Goal: Communication & Community: Answer question/provide support

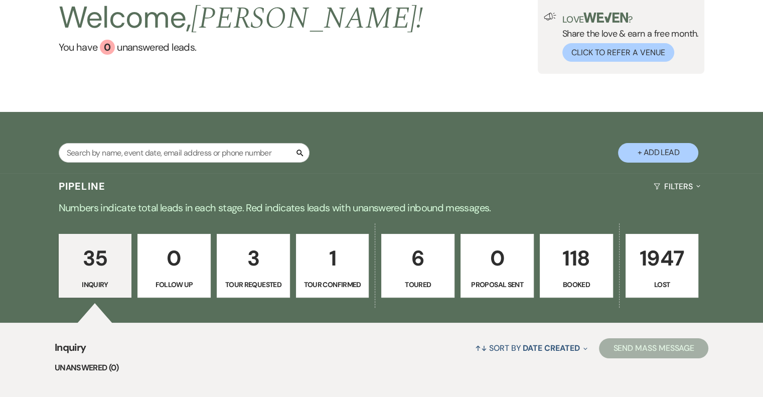
scroll to position [150, 0]
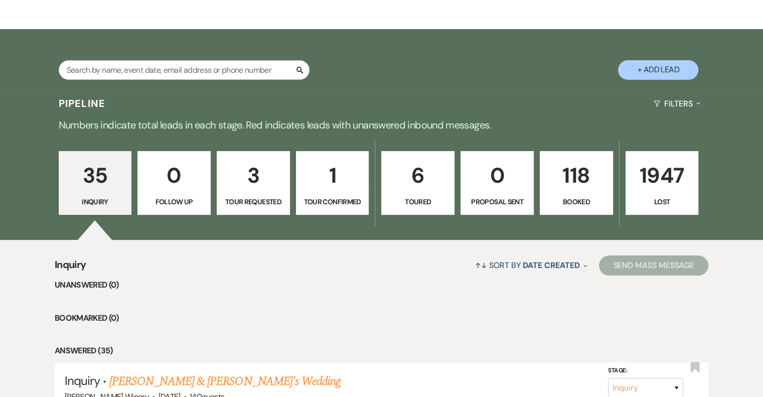
click at [567, 184] on p "118" at bounding box center [576, 175] width 60 height 34
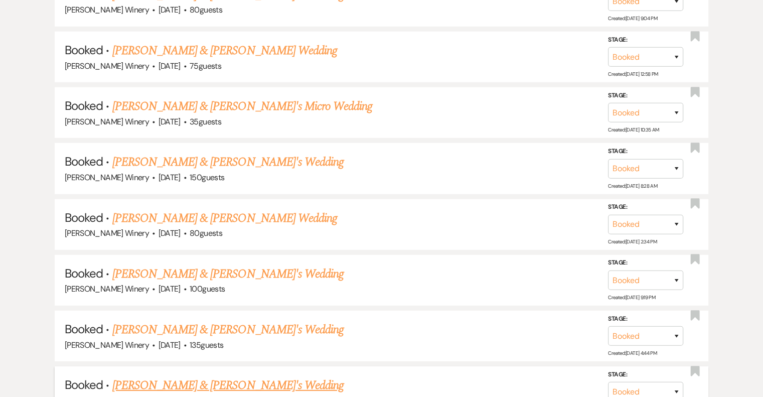
scroll to position [3069, 0]
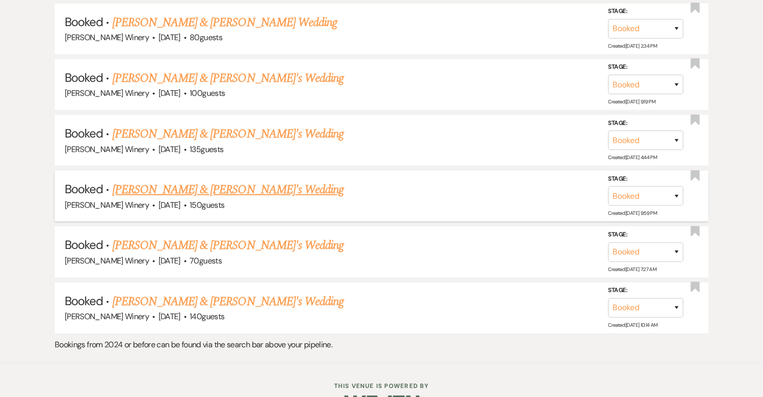
click at [184, 181] on link "[PERSON_NAME] & [PERSON_NAME]'s Wedding" at bounding box center [228, 190] width 232 height 18
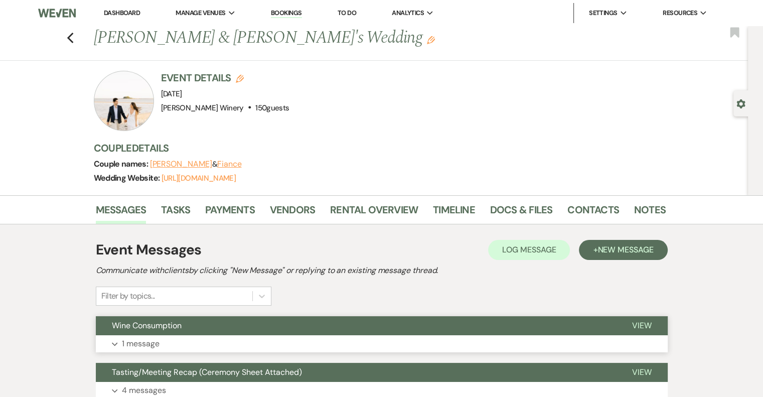
click at [647, 327] on span "View" at bounding box center [642, 325] width 20 height 11
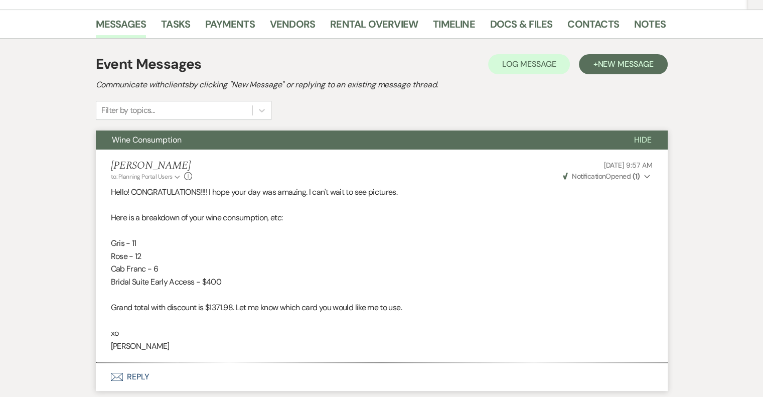
scroll to position [301, 0]
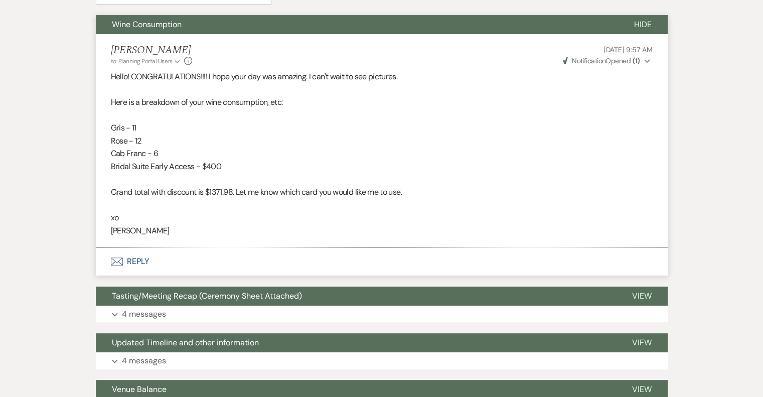
click at [131, 260] on button "Envelope Reply" at bounding box center [382, 261] width 572 height 28
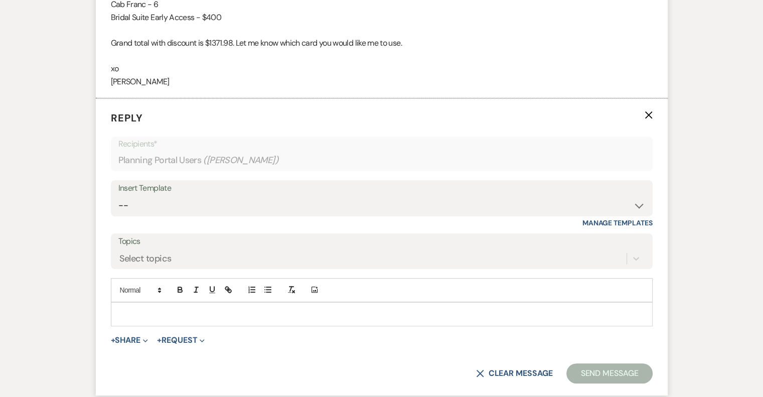
scroll to position [453, 0]
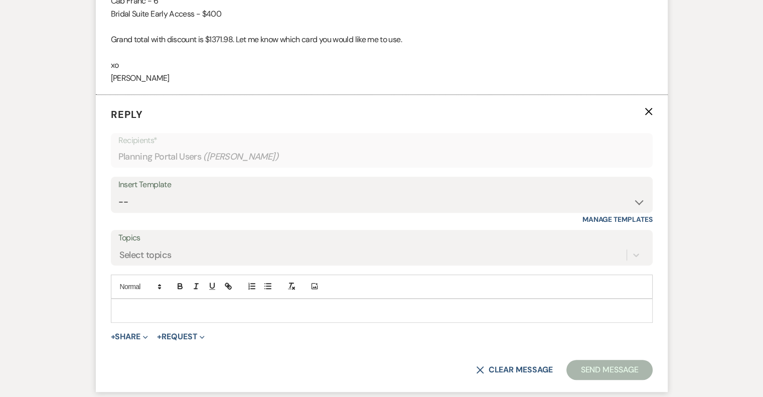
click at [134, 299] on div at bounding box center [381, 310] width 541 height 23
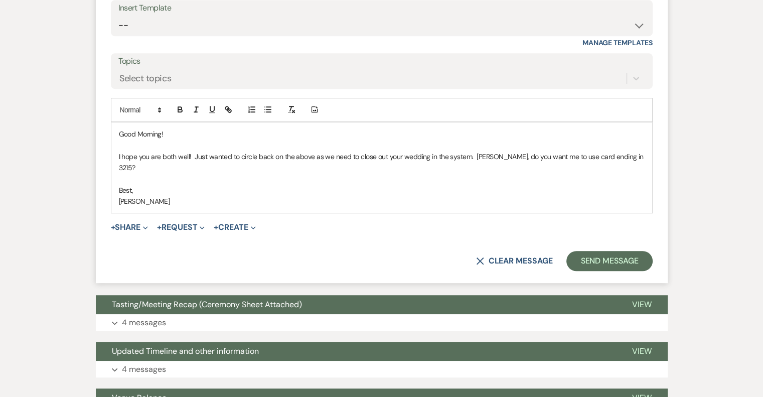
scroll to position [654, 0]
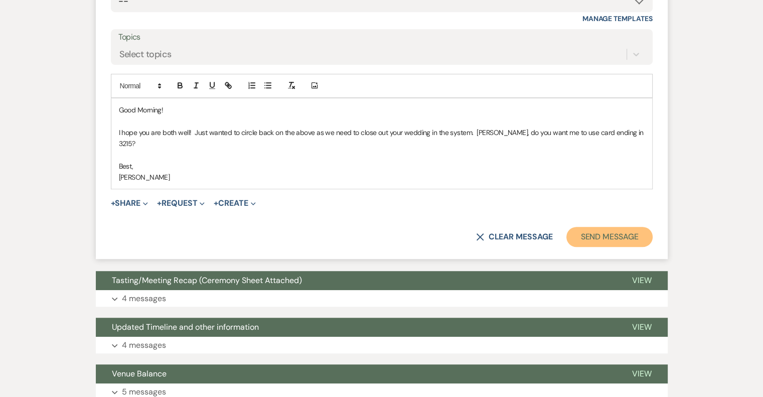
click at [622, 227] on button "Send Message" at bounding box center [609, 237] width 86 height 20
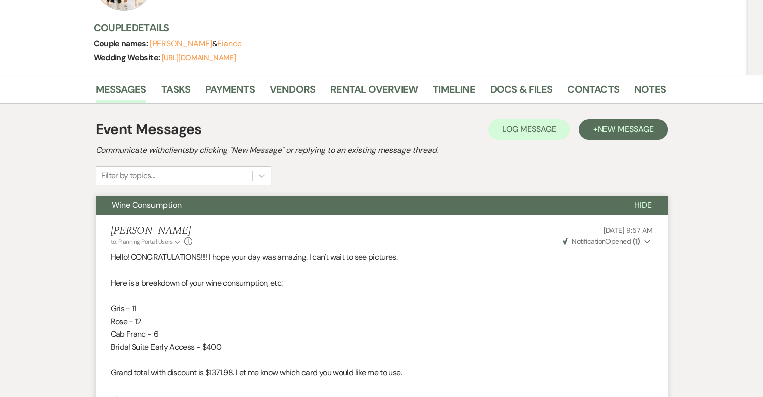
scroll to position [0, 0]
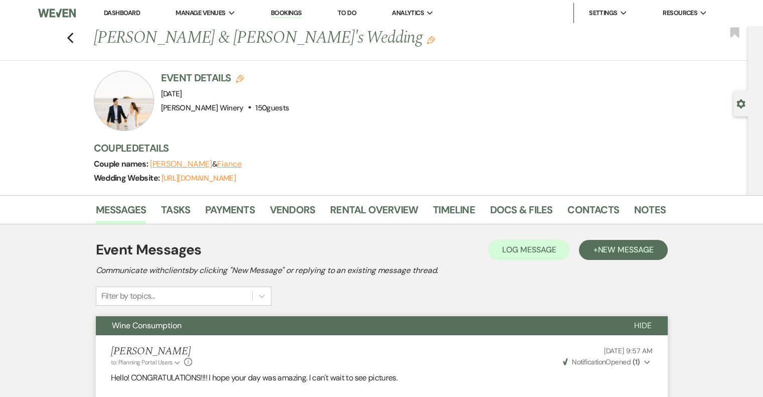
click at [115, 10] on link "Dashboard" at bounding box center [122, 13] width 36 height 9
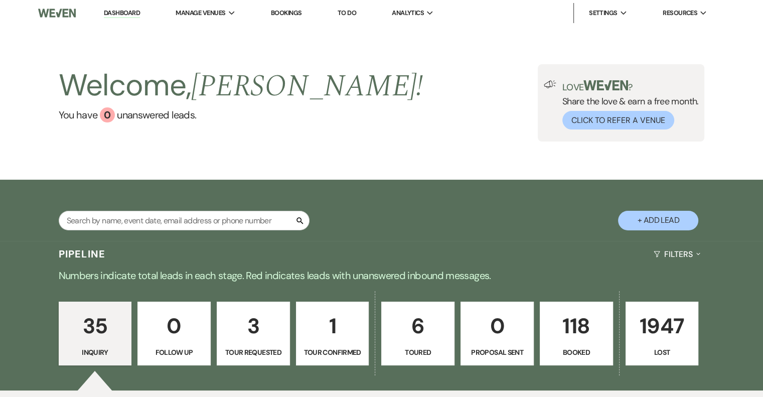
click at [571, 326] on p "118" at bounding box center [576, 326] width 60 height 34
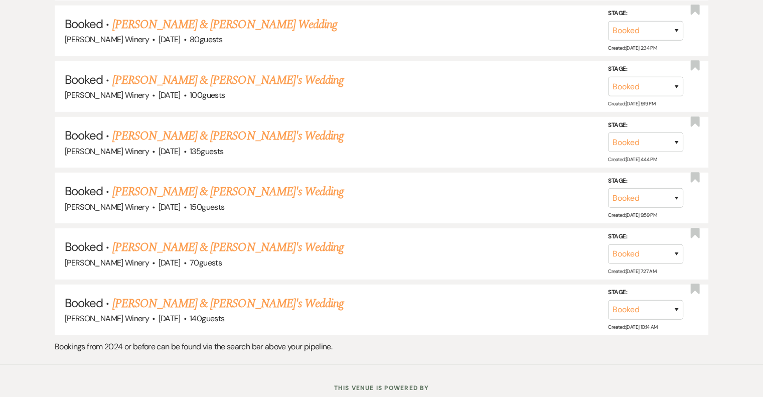
scroll to position [3069, 0]
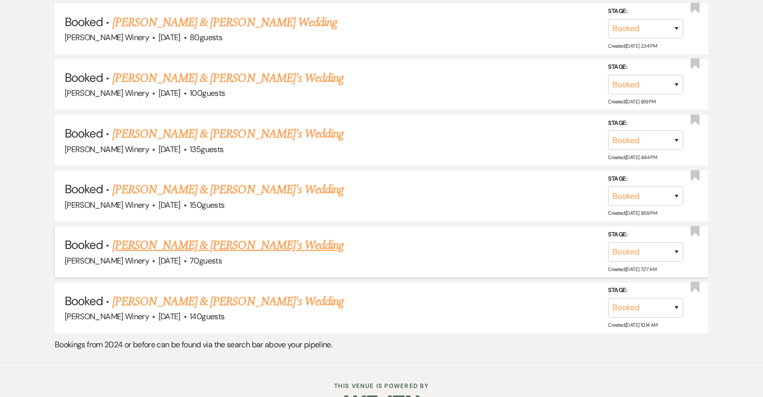
click at [156, 236] on link "[PERSON_NAME] & [PERSON_NAME]'s Wedding" at bounding box center [228, 245] width 232 height 18
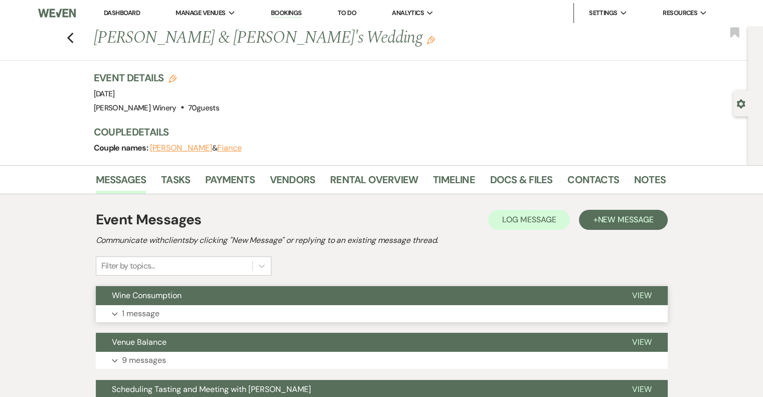
click at [634, 292] on span "View" at bounding box center [642, 295] width 20 height 11
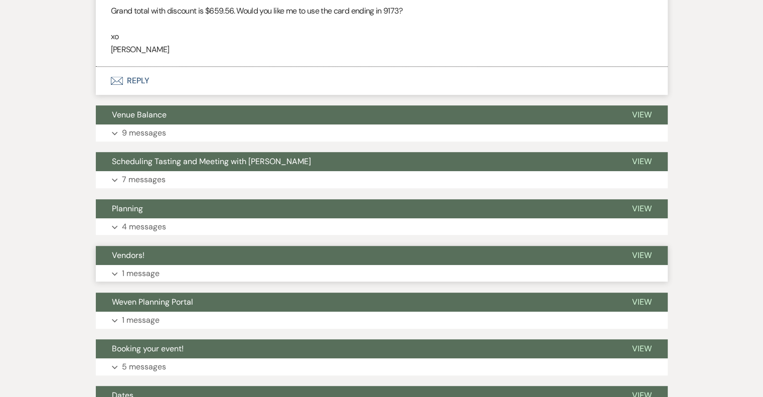
scroll to position [251, 0]
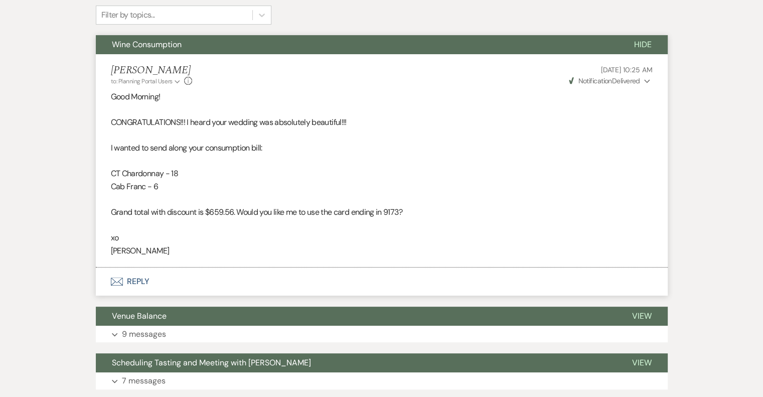
click at [142, 280] on button "Envelope Reply" at bounding box center [382, 281] width 572 height 28
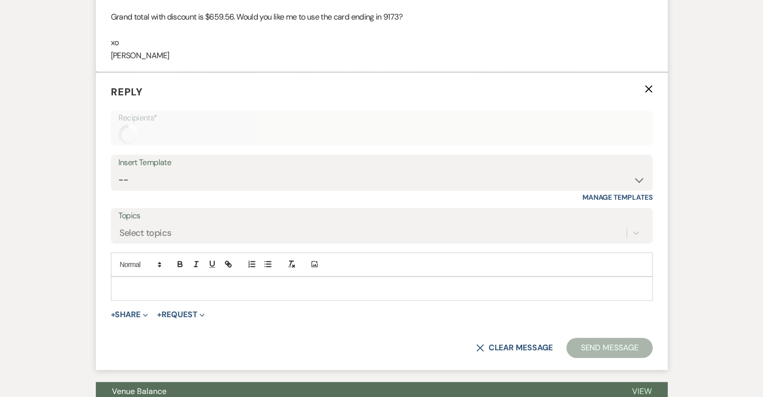
scroll to position [467, 0]
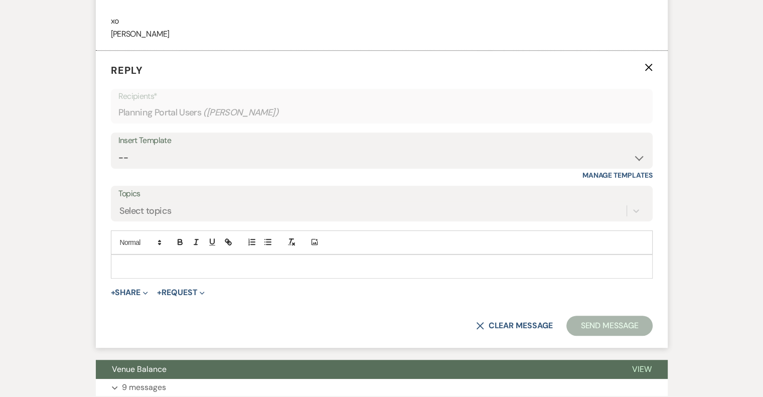
click at [131, 255] on div at bounding box center [381, 266] width 541 height 23
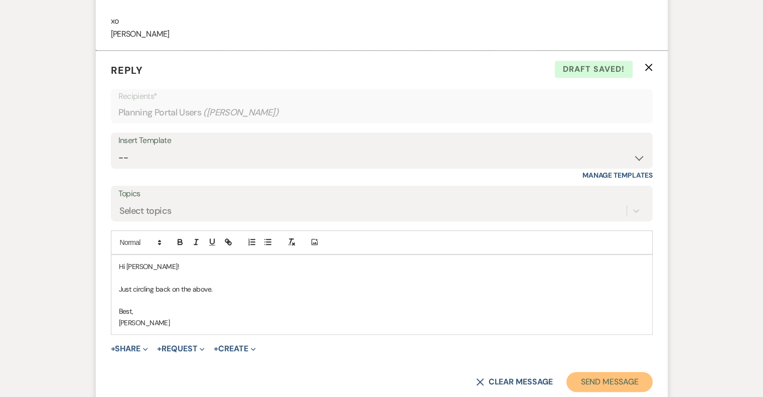
click at [603, 381] on button "Send Message" at bounding box center [609, 382] width 86 height 20
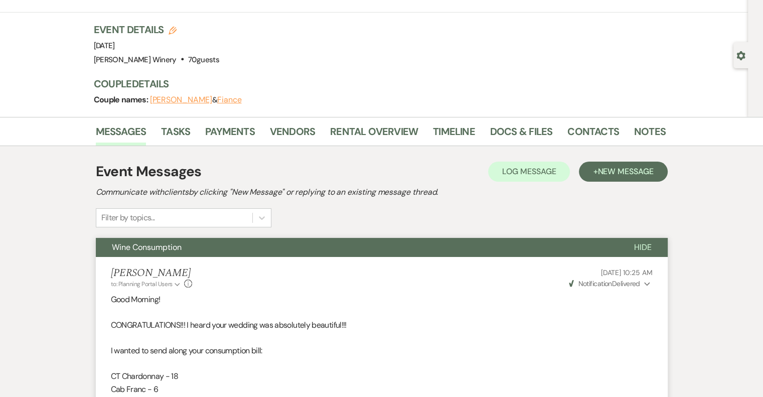
scroll to position [0, 0]
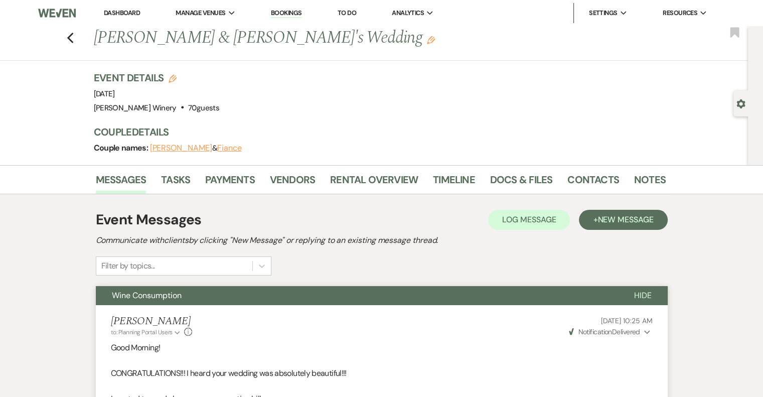
click at [116, 14] on link "Dashboard" at bounding box center [122, 13] width 36 height 9
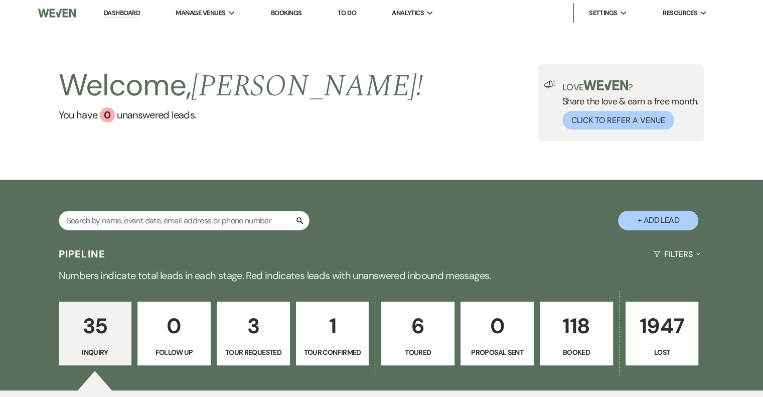
click at [111, 13] on link "Dashboard" at bounding box center [122, 14] width 36 height 10
click at [140, 10] on link "Dashboard" at bounding box center [122, 14] width 36 height 10
